Goal: Task Accomplishment & Management: Use online tool/utility

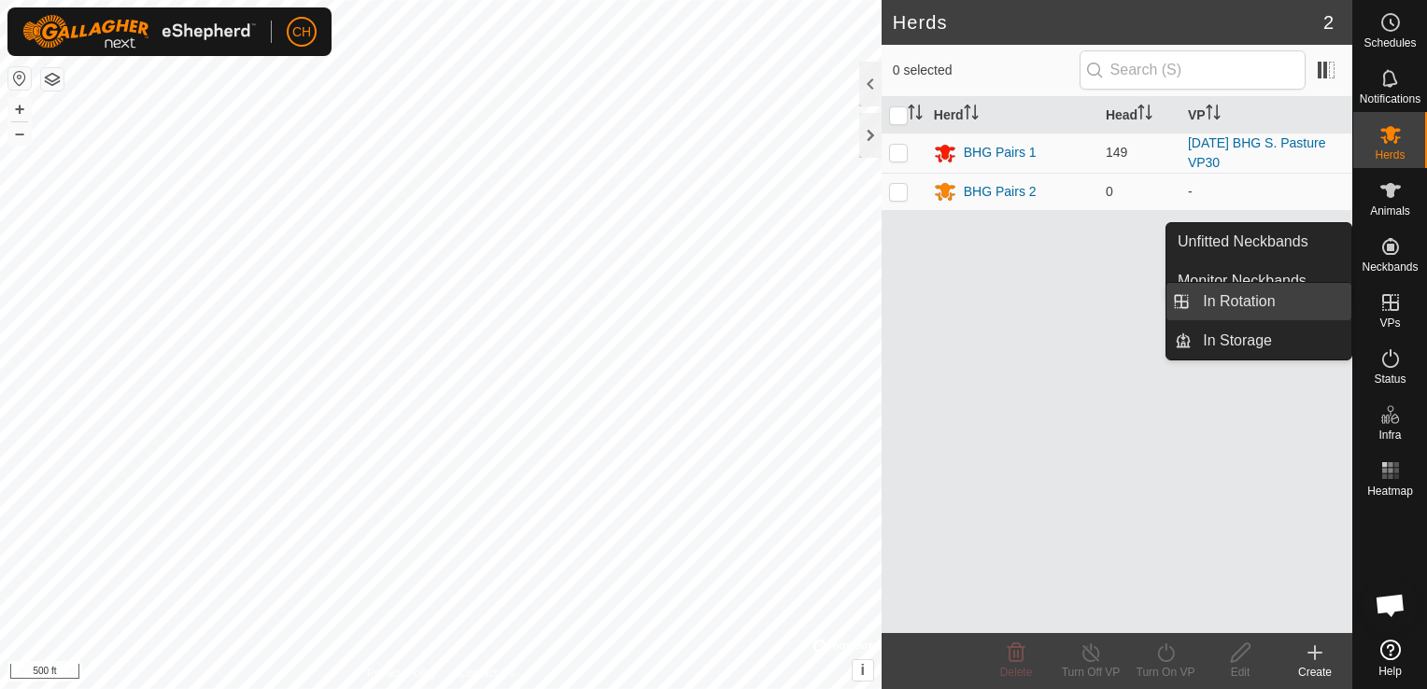
click at [1253, 304] on link "In Rotation" at bounding box center [1272, 301] width 160 height 37
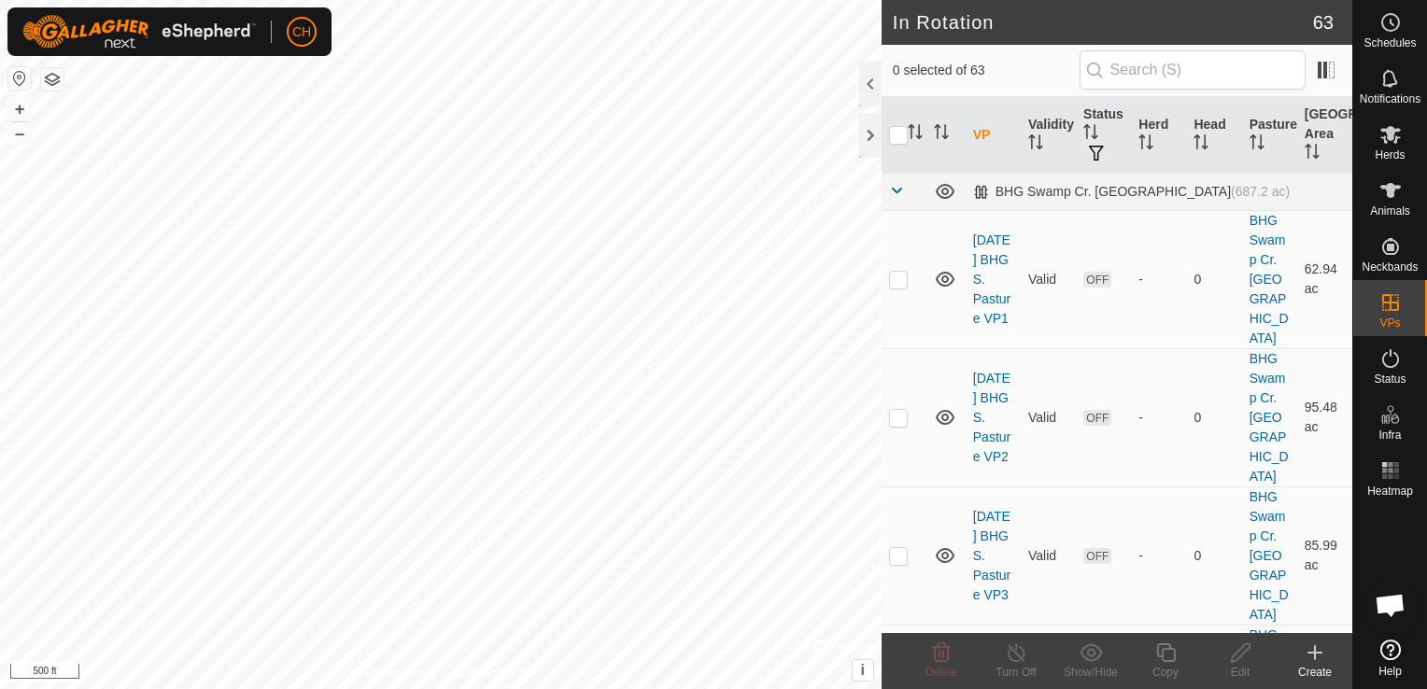
click at [1318, 653] on icon at bounding box center [1314, 653] width 13 height 0
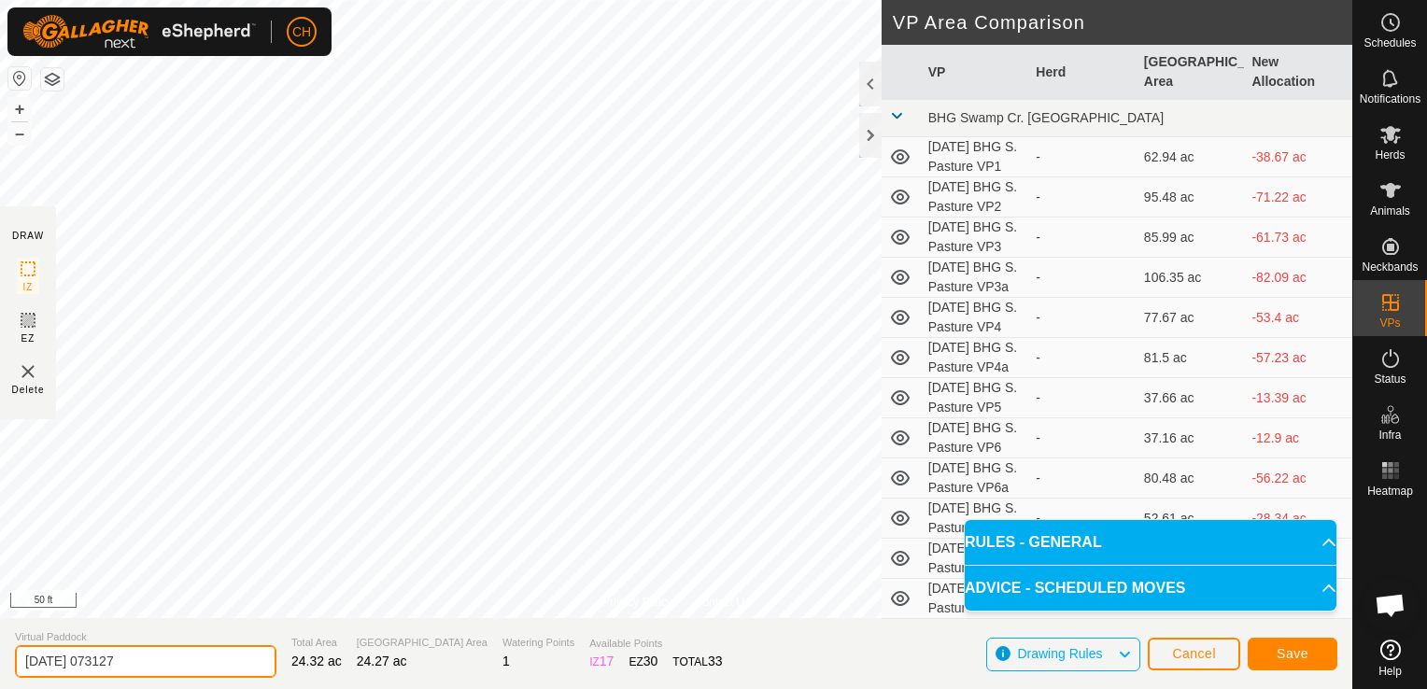
click at [160, 665] on input "[DATE] 073127" at bounding box center [145, 661] width 261 height 33
type input "[DATE] BHG N. Pasture VP31"
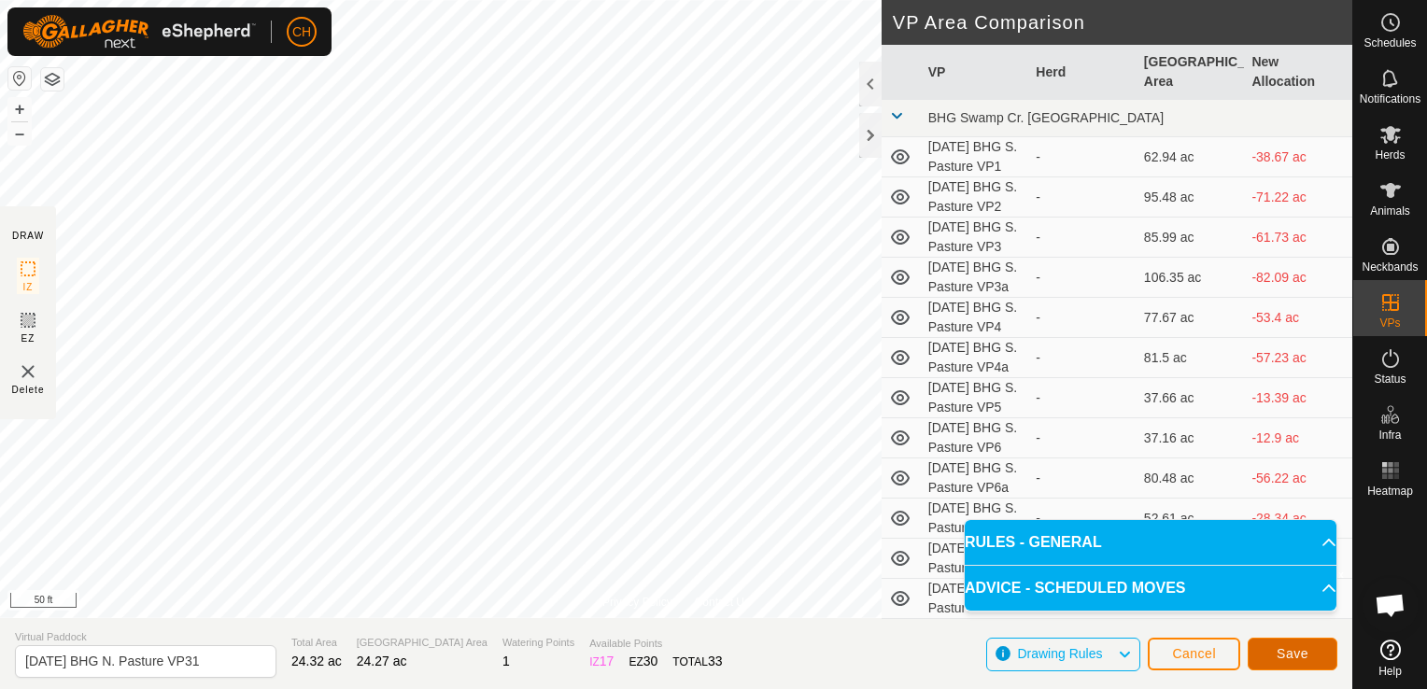
click at [1308, 651] on button "Save" at bounding box center [1293, 654] width 90 height 33
